Goal: Information Seeking & Learning: Learn about a topic

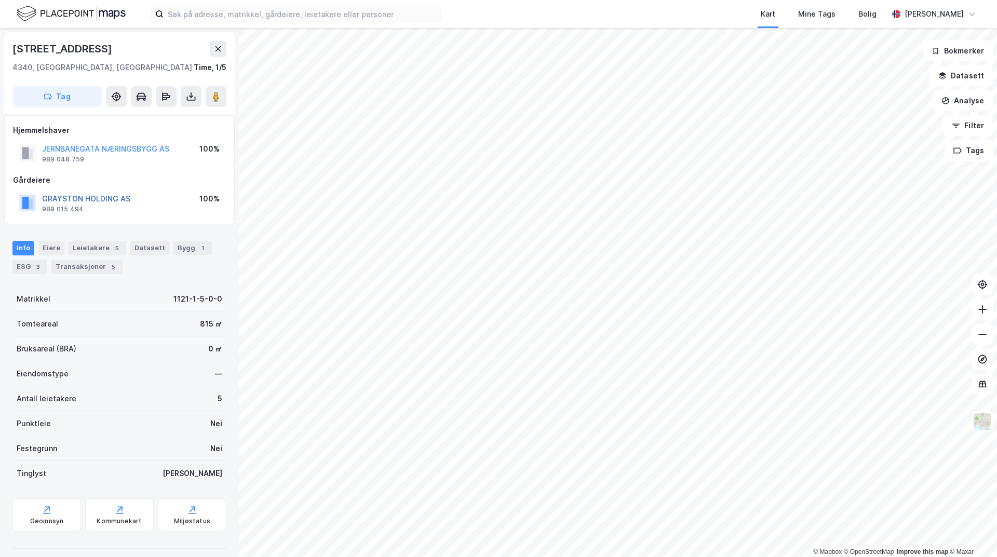
click at [0, 0] on button "GRAYSTON HOLDING AS" at bounding box center [0, 0] width 0 height 0
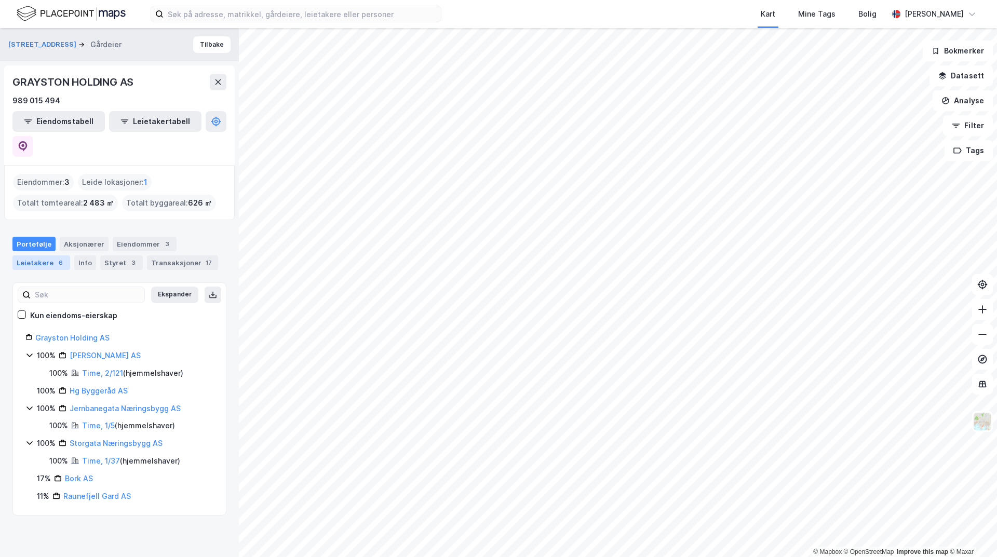
click at [49, 255] on div "Leietakere 6" at bounding box center [41, 262] width 58 height 15
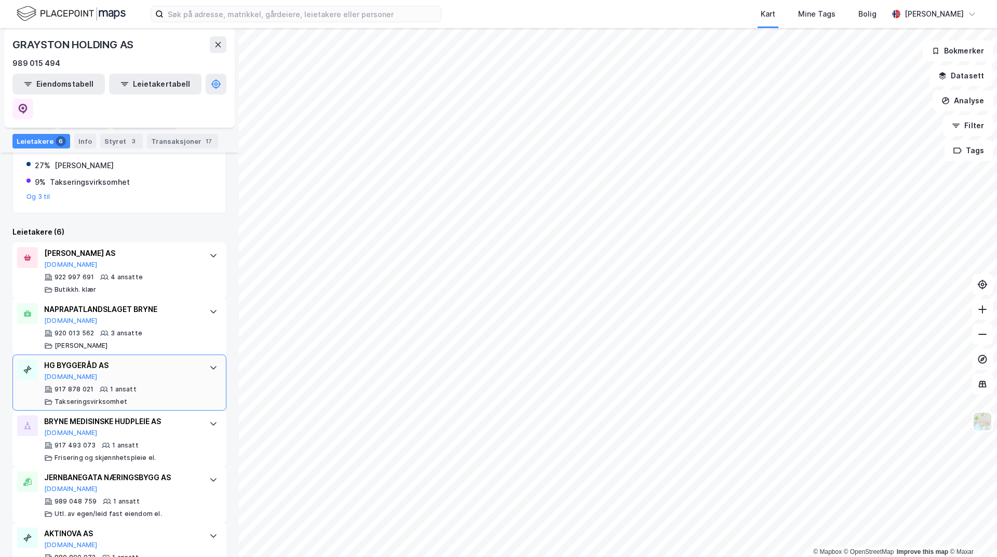
scroll to position [237, 0]
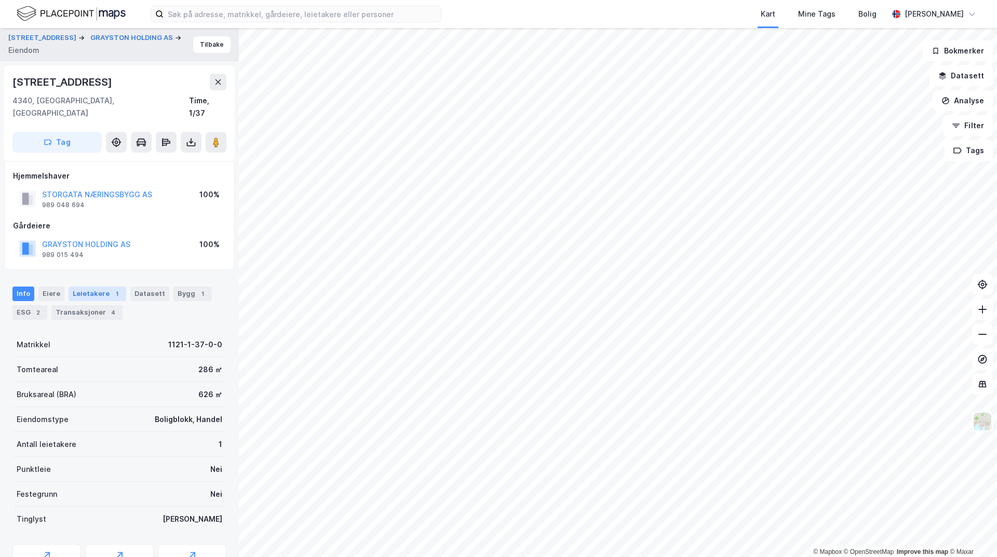
click at [94, 287] on div "Leietakere 1" at bounding box center [98, 294] width 58 height 15
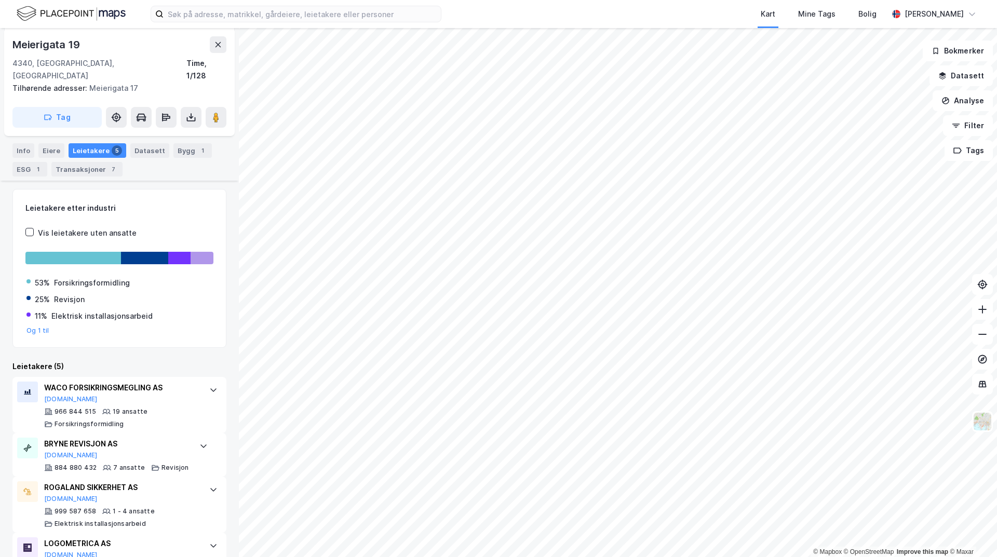
scroll to position [222, 0]
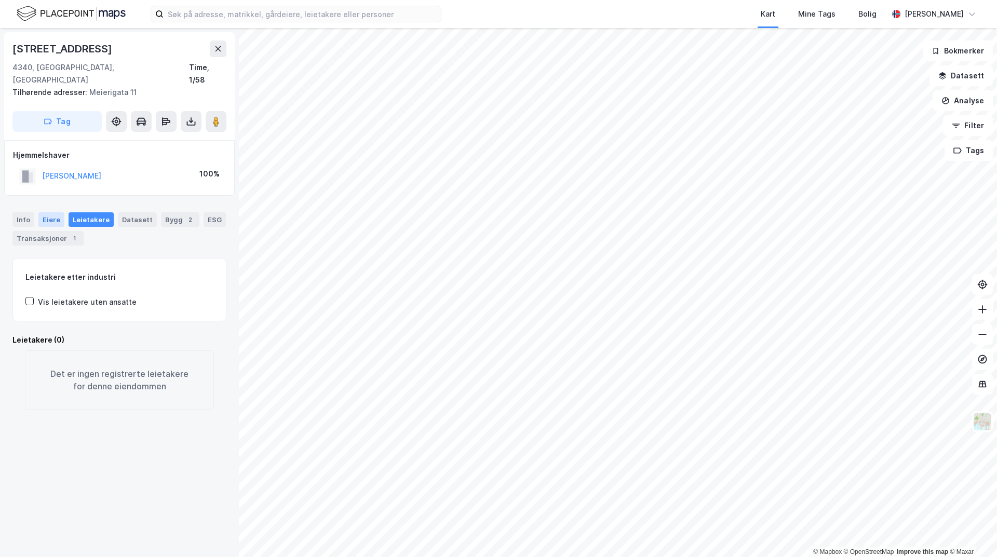
click at [55, 212] on div "Eiere" at bounding box center [51, 219] width 26 height 15
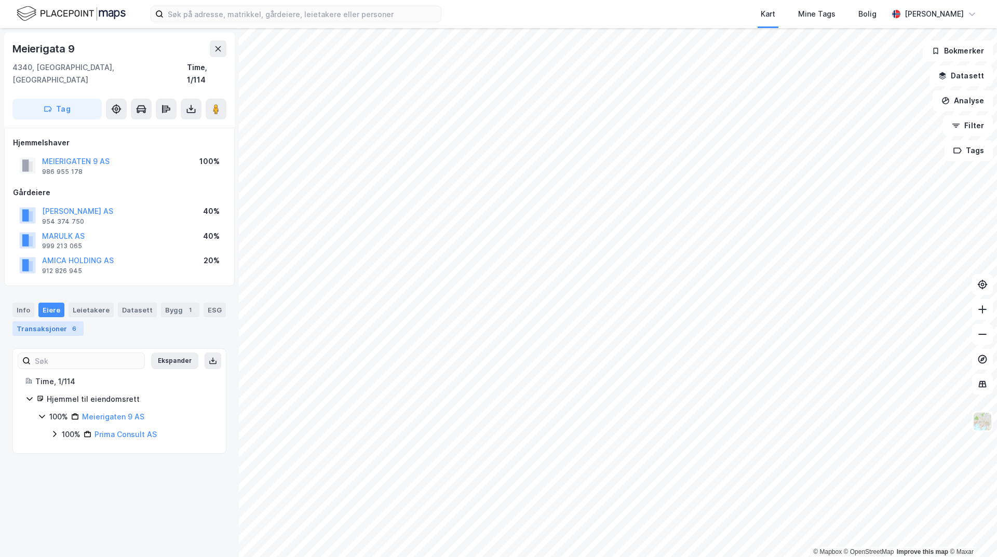
click at [50, 321] on div "Transaksjoner 6" at bounding box center [47, 328] width 71 height 15
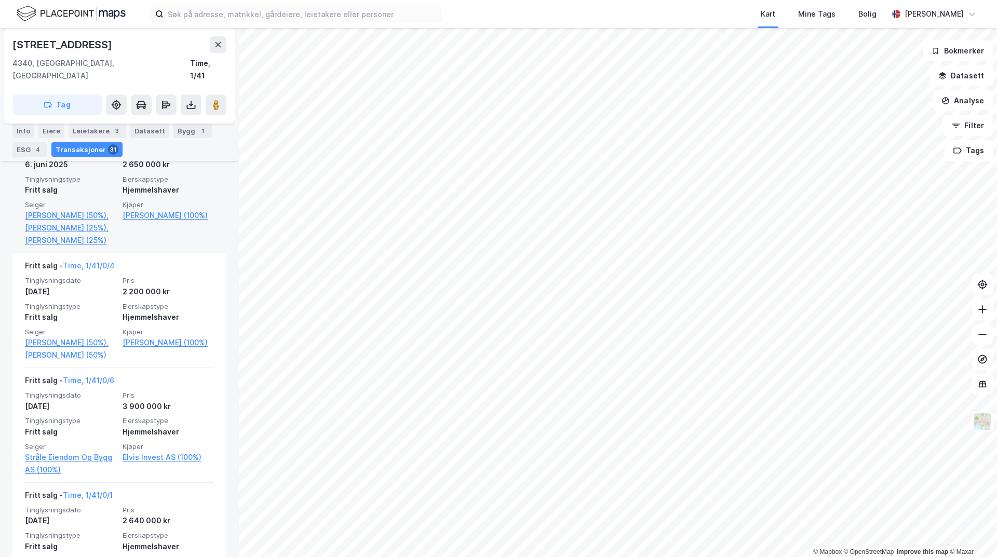
scroll to position [623, 0]
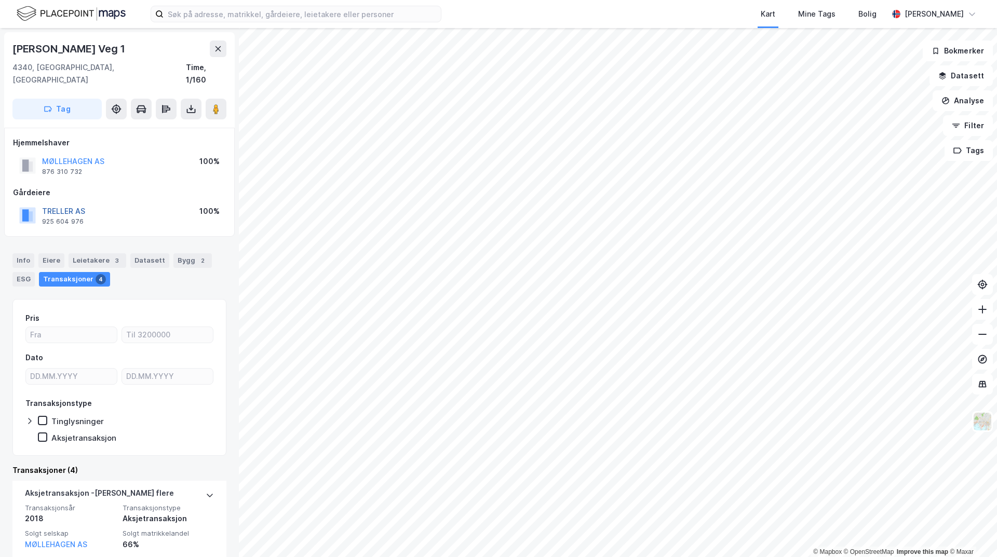
click at [0, 0] on button "TRELLER AS" at bounding box center [0, 0] width 0 height 0
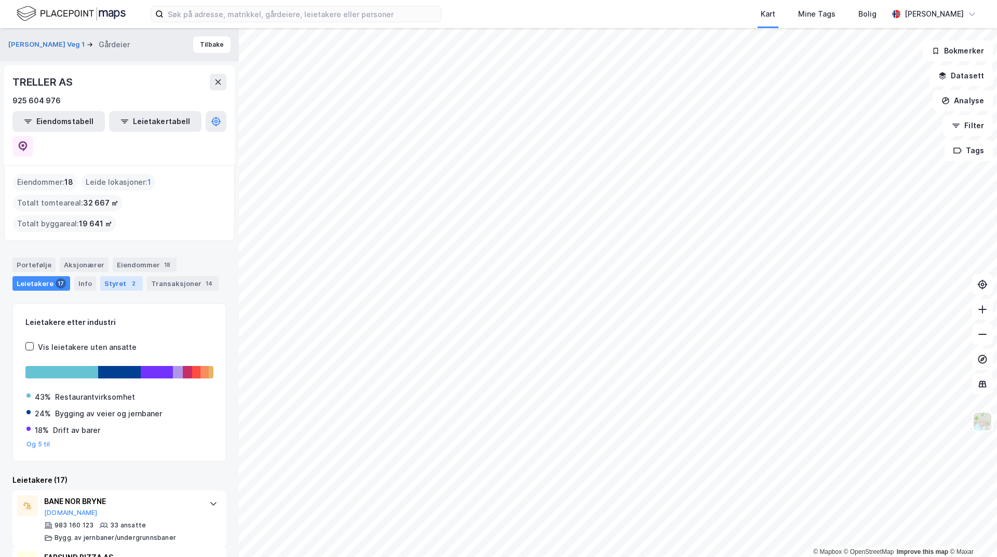
click at [115, 276] on div "Styret 2" at bounding box center [121, 283] width 43 height 15
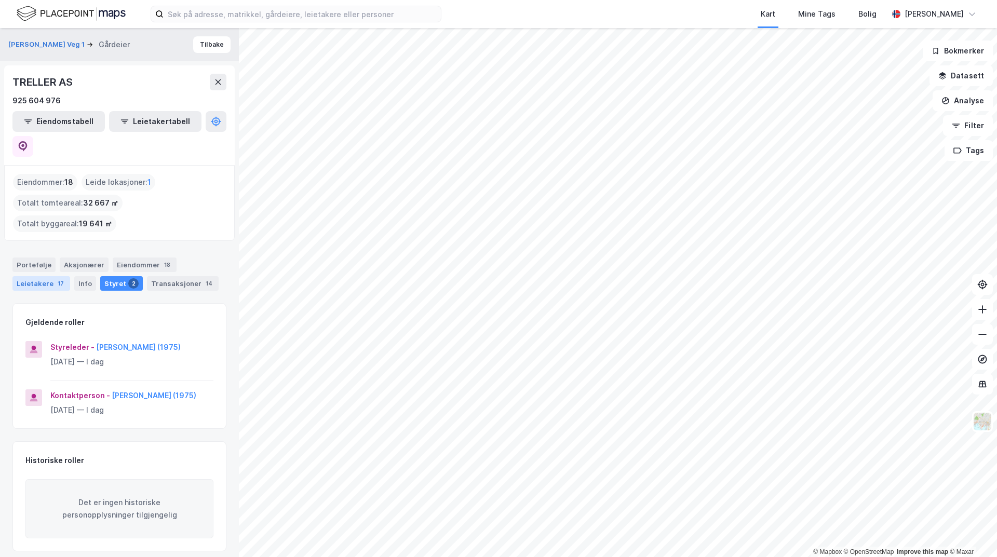
click at [58, 278] on div "17" at bounding box center [61, 283] width 10 height 10
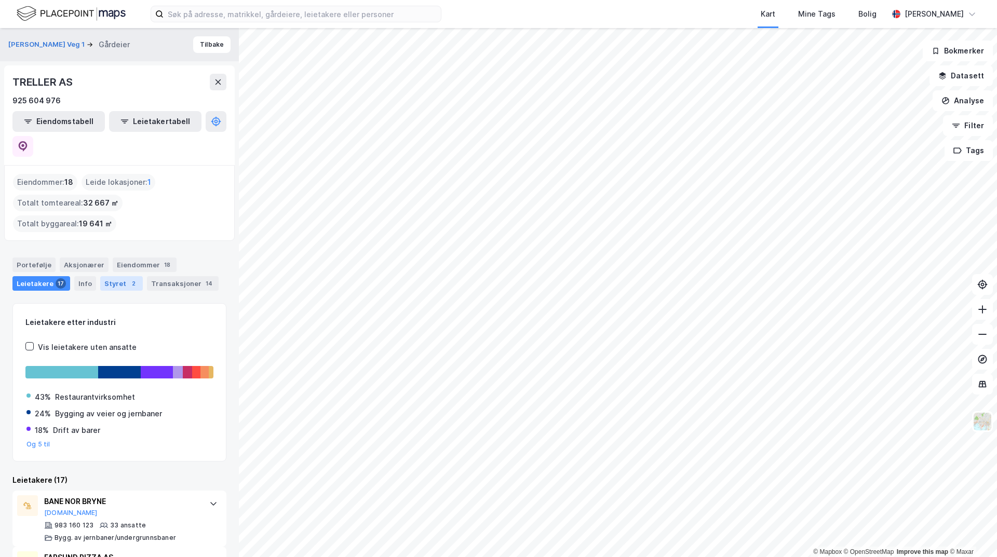
click at [123, 276] on div "Styret 2" at bounding box center [121, 283] width 43 height 15
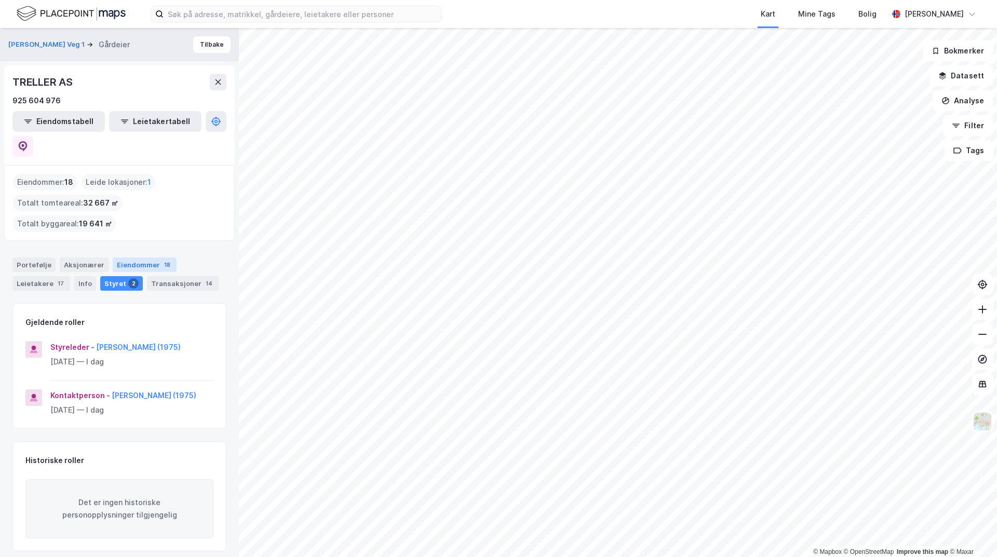
click at [146, 258] on div "Eiendommer 18" at bounding box center [145, 265] width 64 height 15
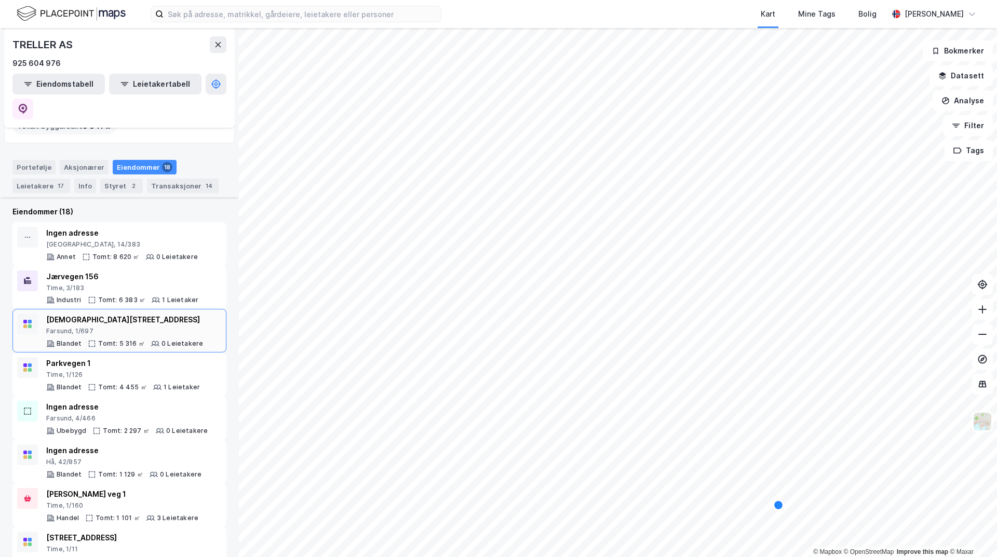
scroll to position [104, 0]
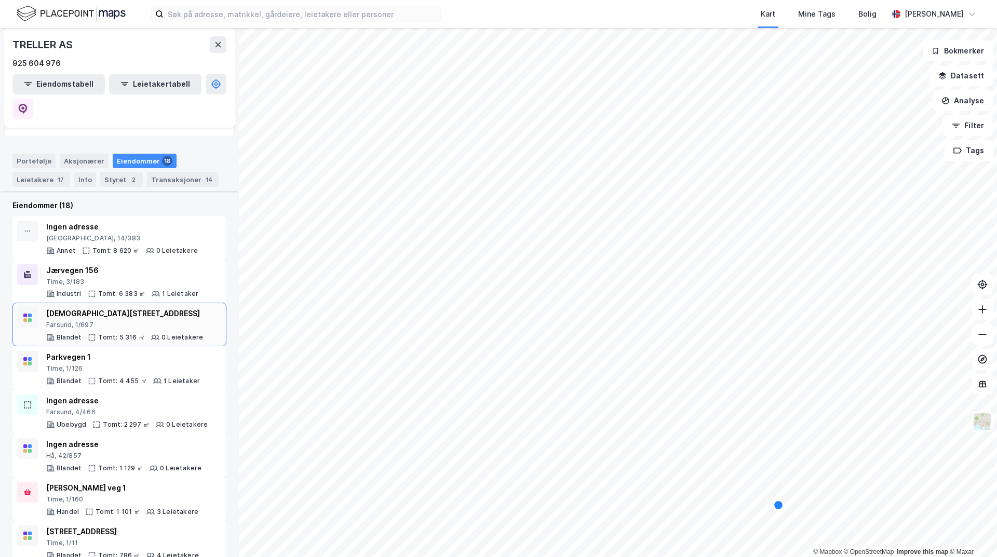
click at [82, 307] on div "[DEMOGRAPHIC_DATA][STREET_ADDRESS]" at bounding box center [124, 313] width 157 height 12
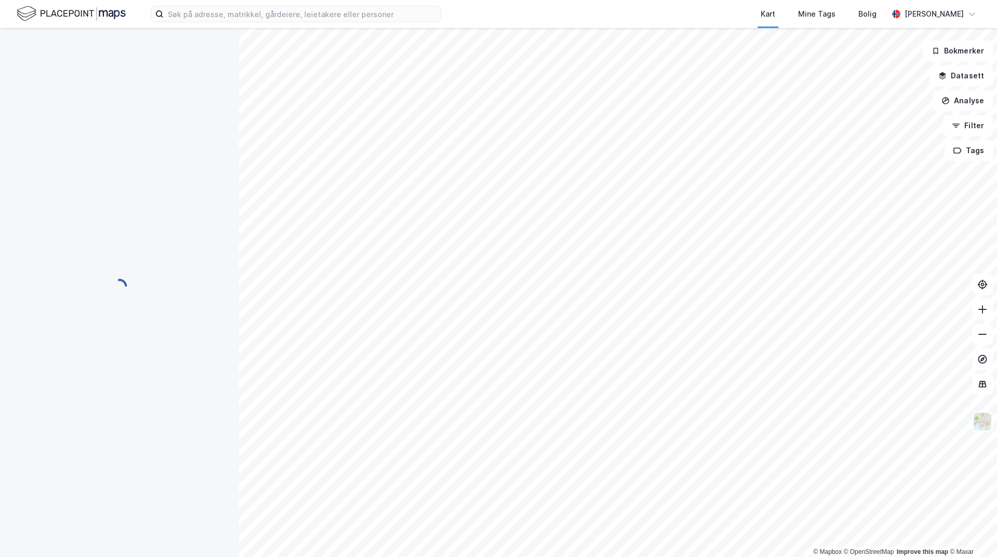
scroll to position [2, 0]
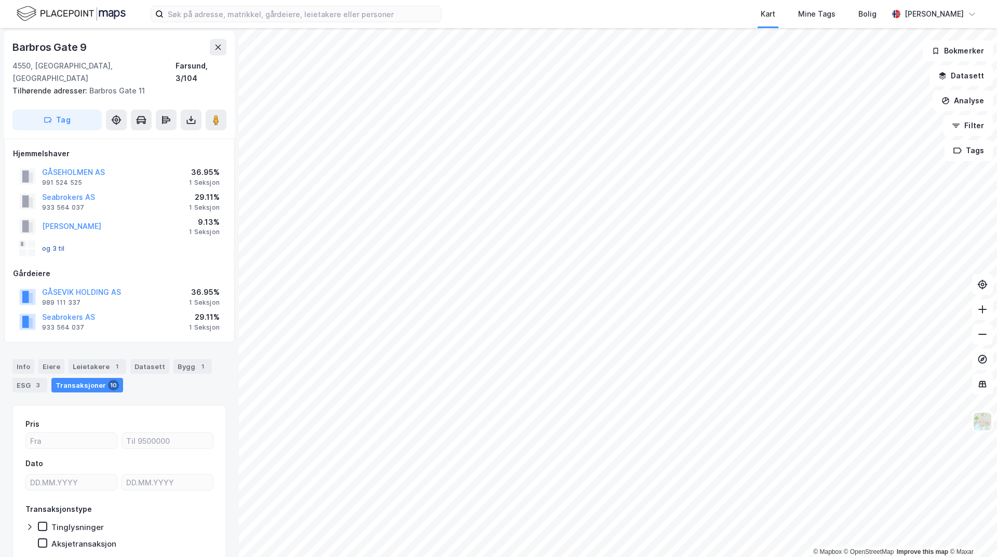
click at [0, 0] on button "og 3 til" at bounding box center [0, 0] width 0 height 0
